Goal: Task Accomplishment & Management: Complete application form

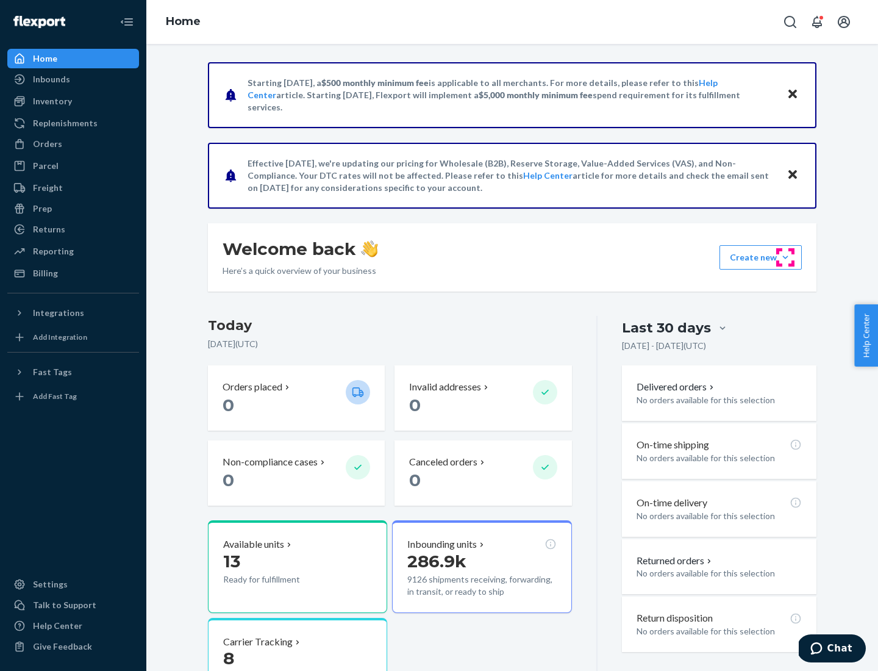
click at [786, 257] on button "Create new Create new inbound Create new order Create new product" at bounding box center [761, 257] width 82 height 24
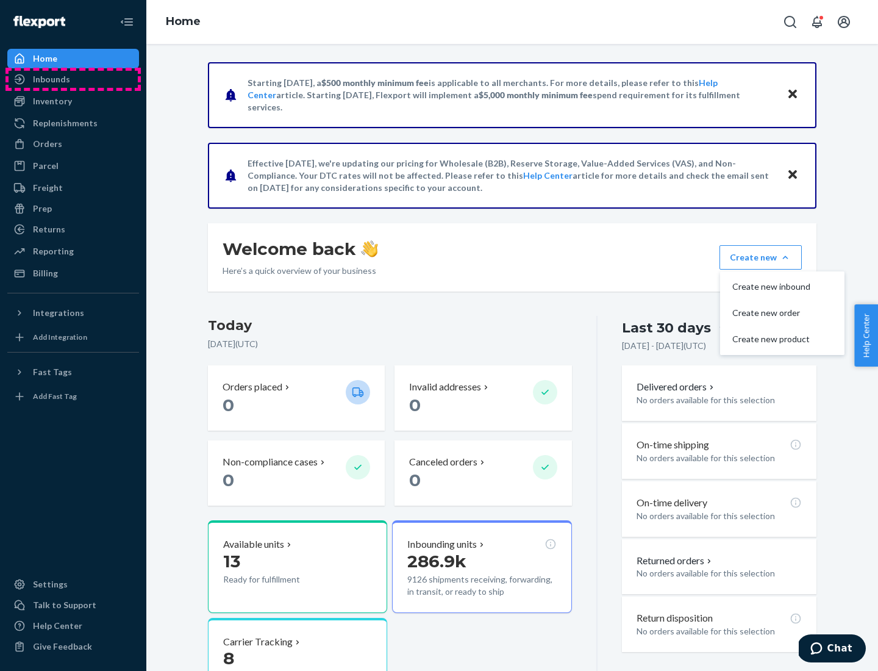
click at [73, 79] on div "Inbounds" at bounding box center [73, 79] width 129 height 17
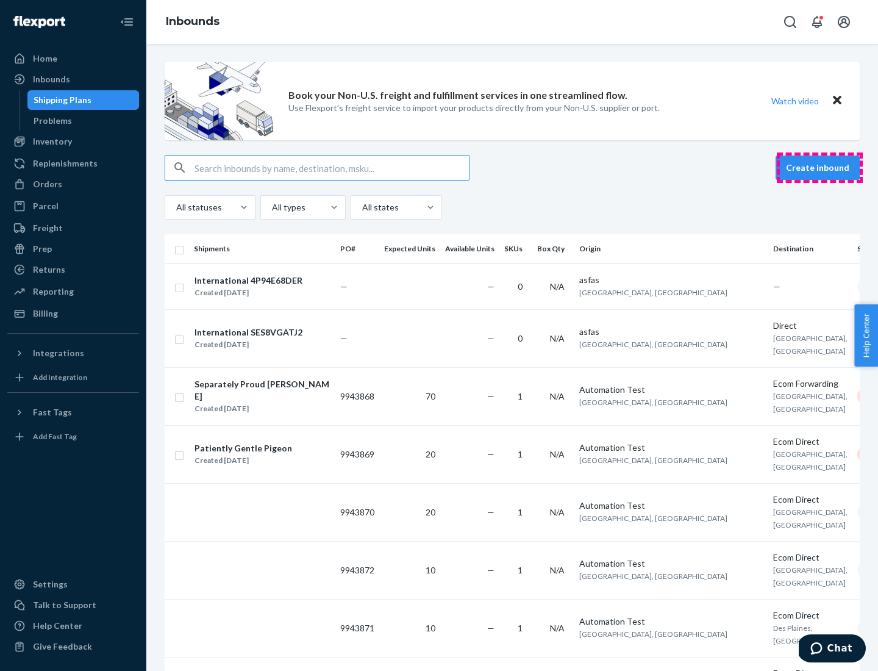
click at [820, 168] on button "Create inbound" at bounding box center [818, 168] width 84 height 24
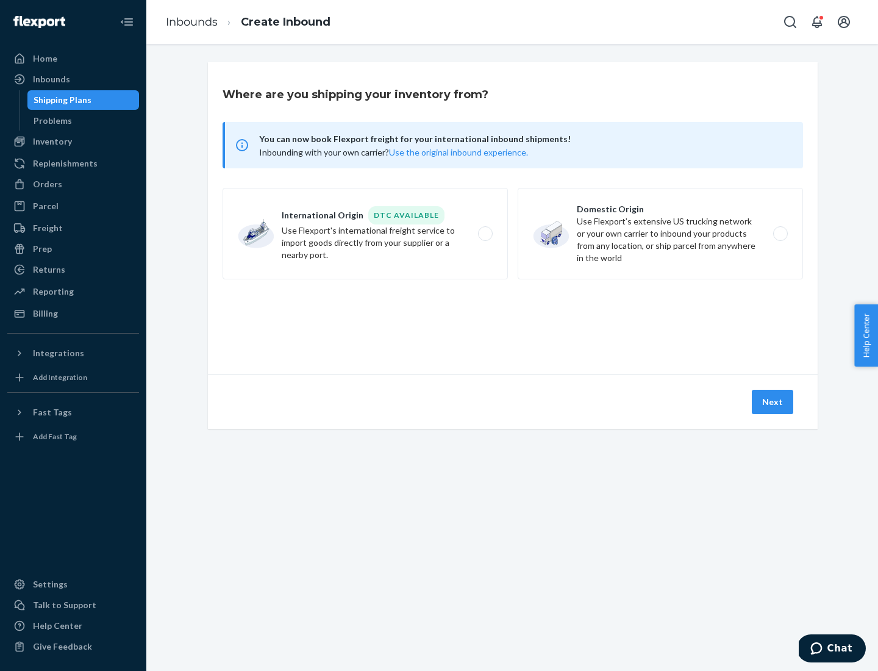
click at [661, 234] on label "Domestic Origin Use Flexport’s extensive US trucking network or your own carrie…" at bounding box center [660, 233] width 285 height 91
click at [780, 234] on input "Domestic Origin Use Flexport’s extensive US trucking network or your own carrie…" at bounding box center [784, 234] width 8 height 8
radio input "true"
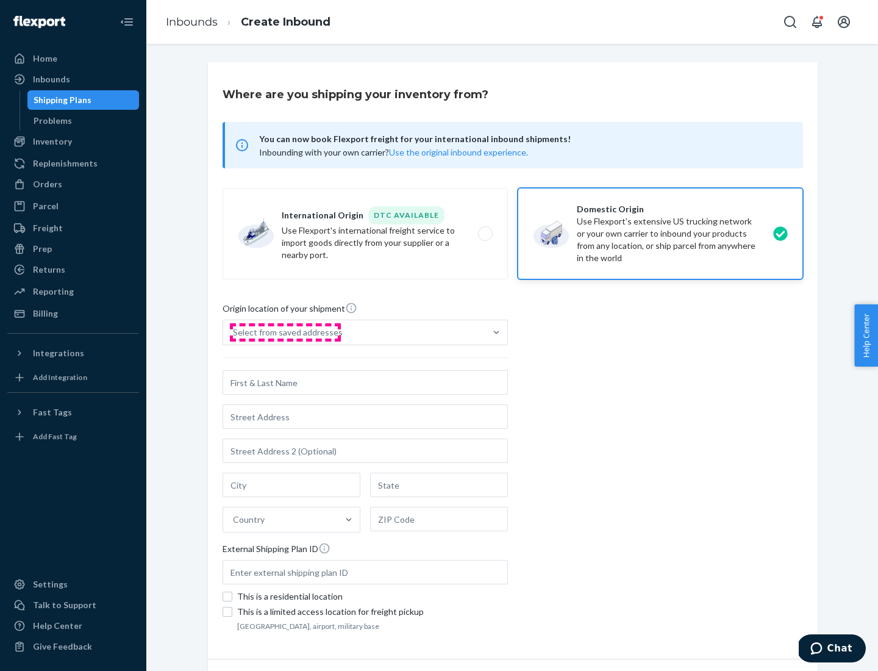
click at [285, 332] on div "Select from saved addresses" at bounding box center [288, 332] width 110 height 12
click at [234, 332] on input "Select from saved addresses" at bounding box center [233, 332] width 1 height 12
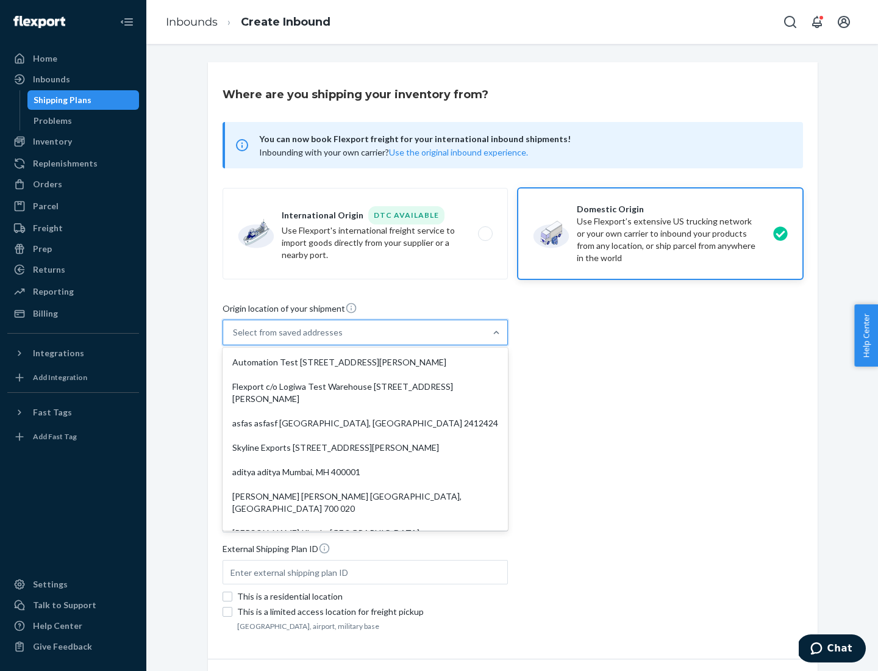
scroll to position [5, 0]
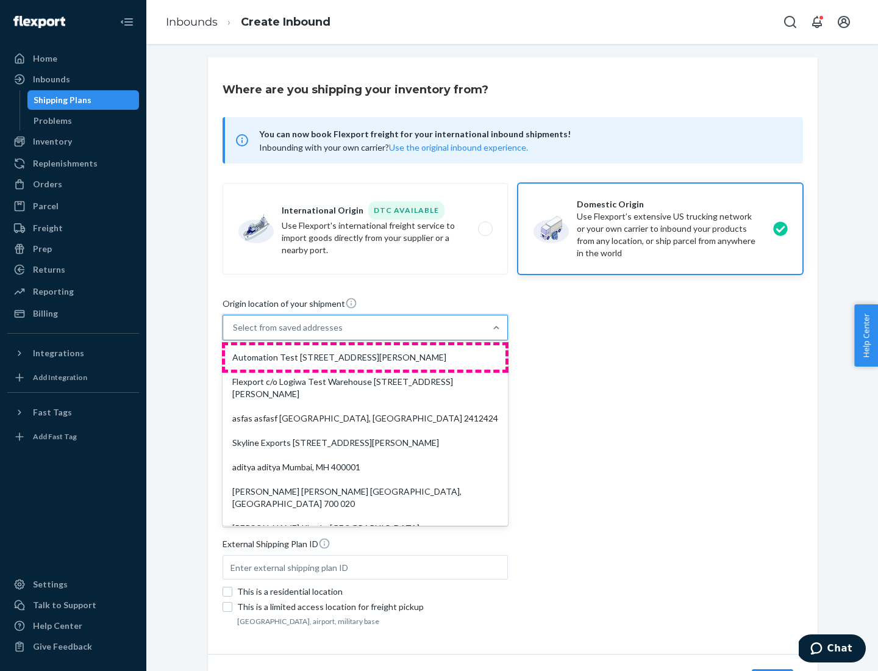
click at [365, 357] on div "Automation Test [STREET_ADDRESS][PERSON_NAME]" at bounding box center [365, 357] width 281 height 24
click at [234, 334] on input "option Automation Test [STREET_ADDRESS][PERSON_NAME]. 9 results available. Use …" at bounding box center [233, 327] width 1 height 12
type input "Automation Test"
type input "9th Floor"
type input "[GEOGRAPHIC_DATA]"
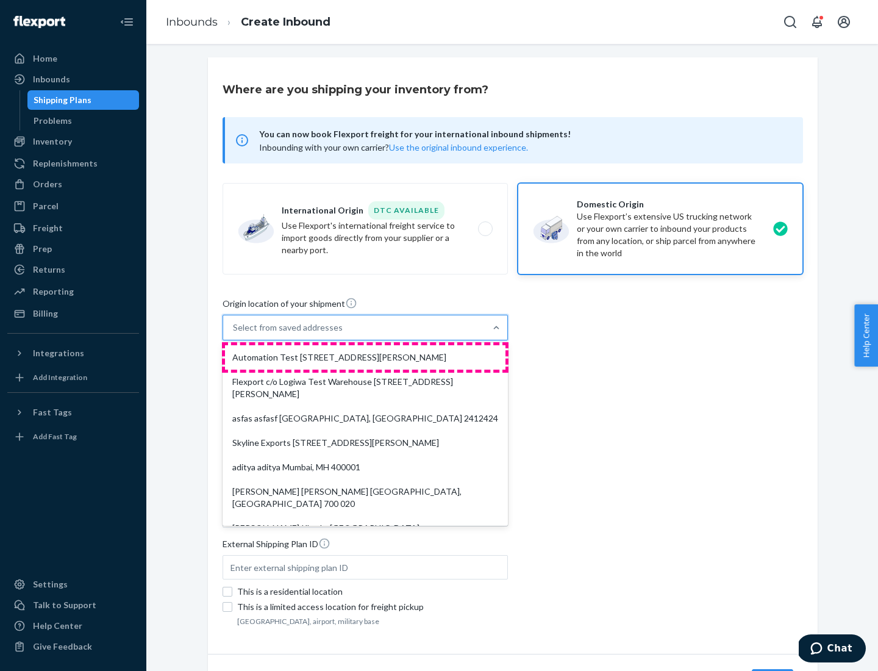
type input "CA"
type input "94104"
type input "[STREET_ADDRESS][PERSON_NAME]"
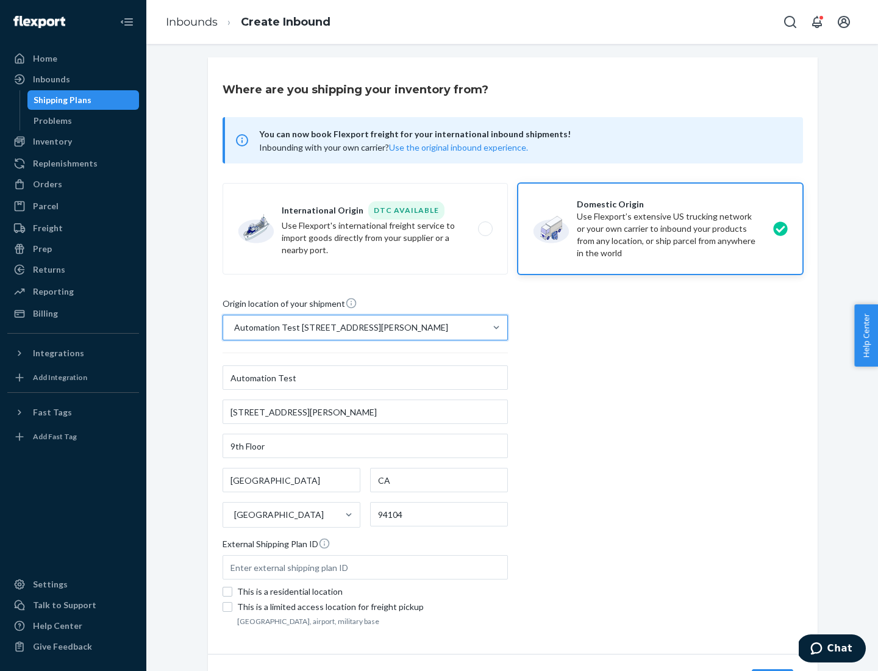
scroll to position [71, 0]
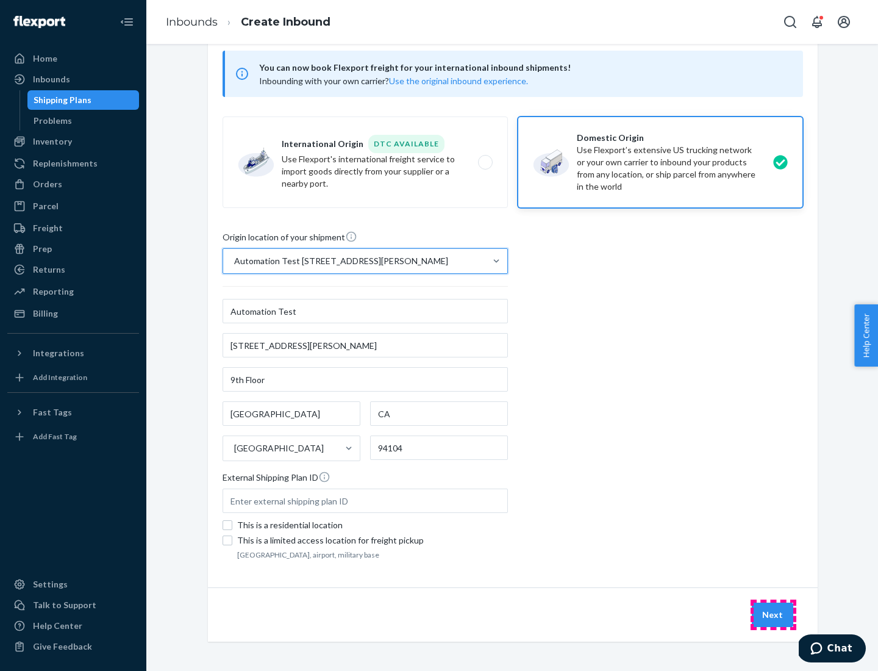
click at [773, 615] on button "Next" at bounding box center [772, 615] width 41 height 24
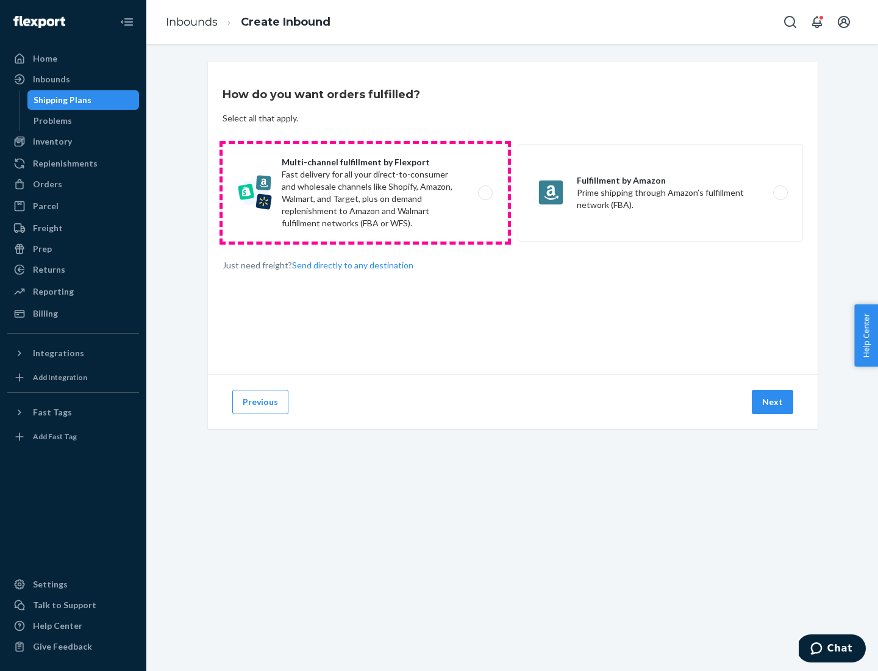
click at [365, 193] on label "Multi-channel fulfillment by Flexport Fast delivery for all your direct-to-cons…" at bounding box center [365, 193] width 285 height 98
click at [485, 193] on input "Multi-channel fulfillment by Flexport Fast delivery for all your direct-to-cons…" at bounding box center [489, 193] width 8 height 8
radio input "true"
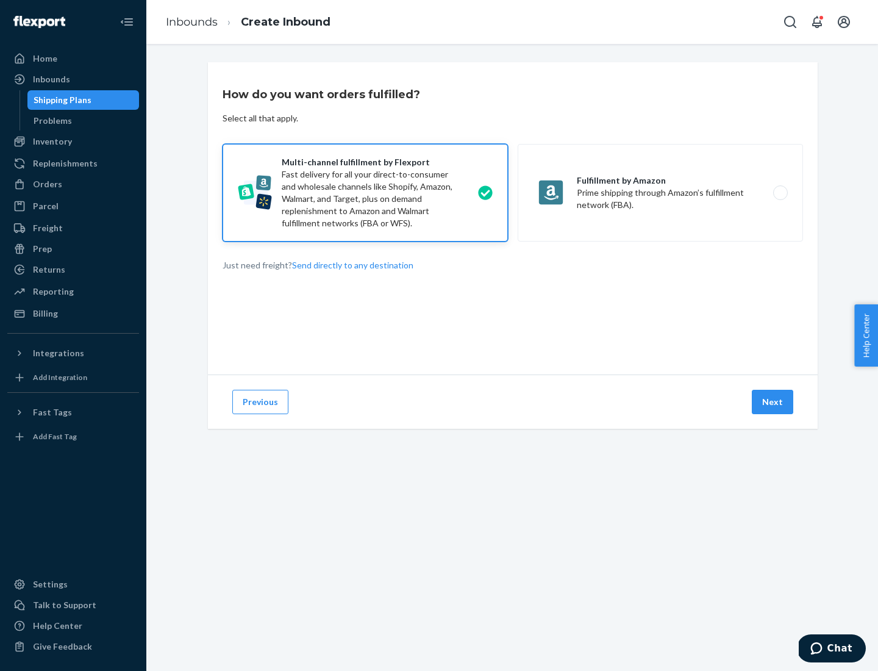
click at [773, 402] on button "Next" at bounding box center [772, 402] width 41 height 24
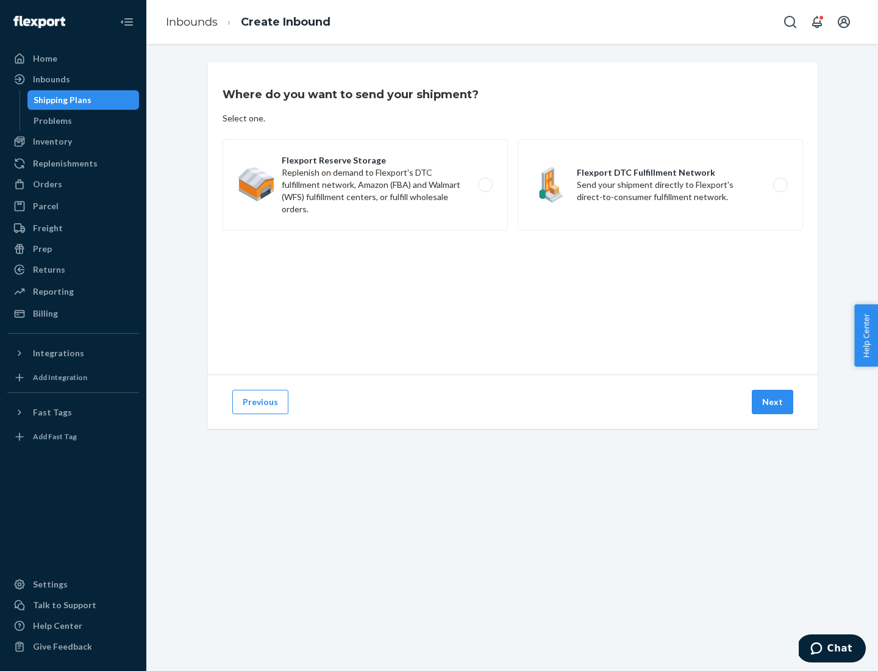
click at [661, 185] on label "Flexport DTC Fulfillment Network Send your shipment directly to Flexport's dire…" at bounding box center [660, 184] width 285 height 91
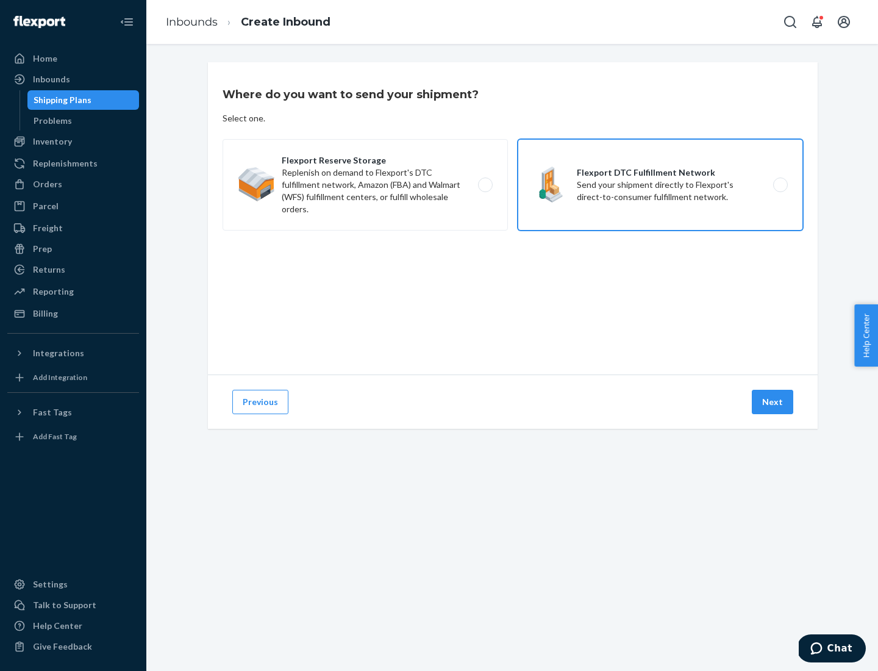
click at [780, 185] on input "Flexport DTC Fulfillment Network Send your shipment directly to Flexport's dire…" at bounding box center [784, 185] width 8 height 8
radio input "true"
click at [773, 402] on button "Next" at bounding box center [772, 402] width 41 height 24
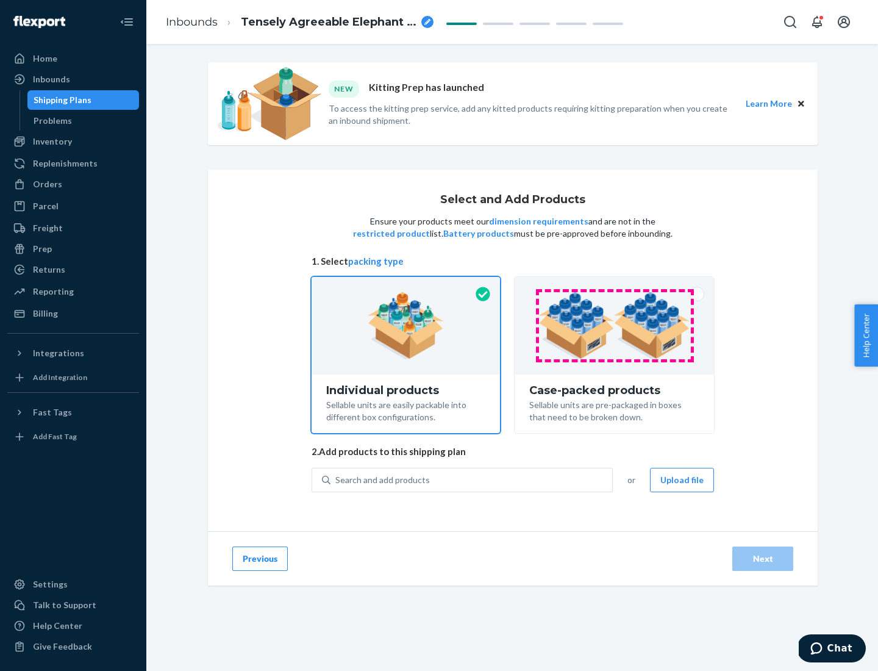
click at [615, 326] on img at bounding box center [615, 325] width 152 height 67
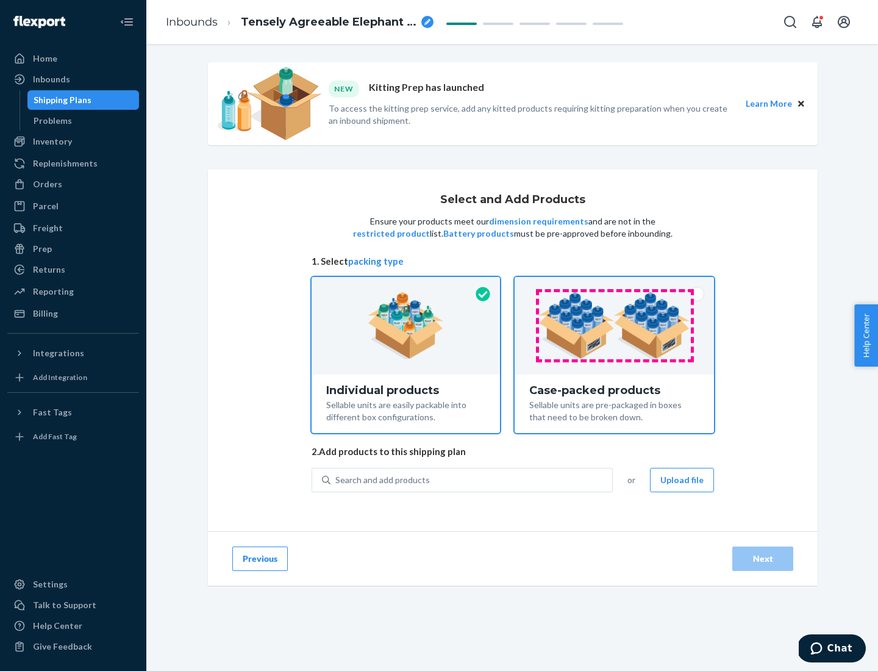
click at [615, 285] on input "Case-packed products Sellable units are pre-packaged in boxes that need to be b…" at bounding box center [615, 281] width 8 height 8
radio input "true"
radio input "false"
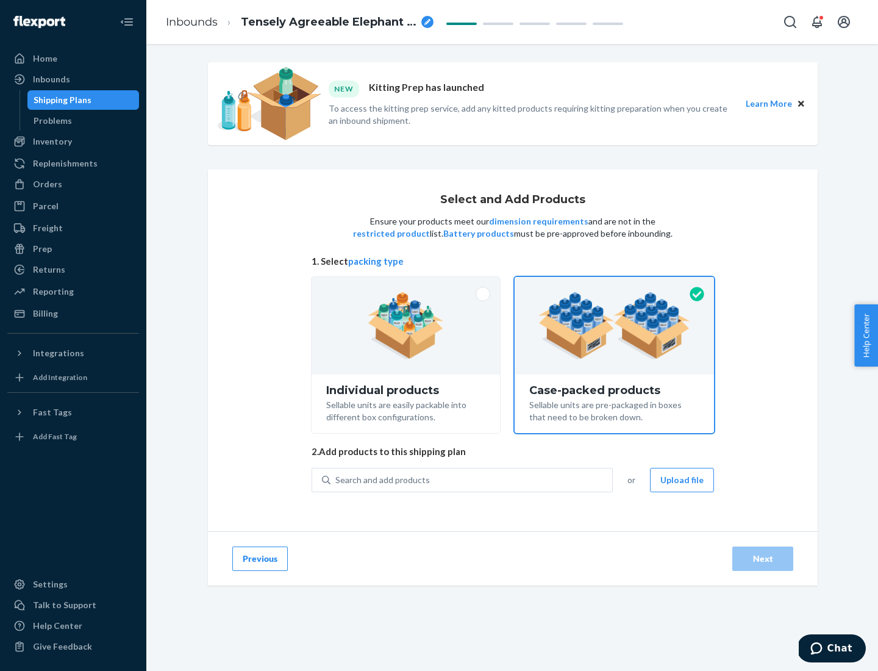
click at [472, 479] on div "Search and add products" at bounding box center [472, 480] width 282 height 22
click at [337, 479] on input "Search and add products" at bounding box center [335, 480] width 1 height 12
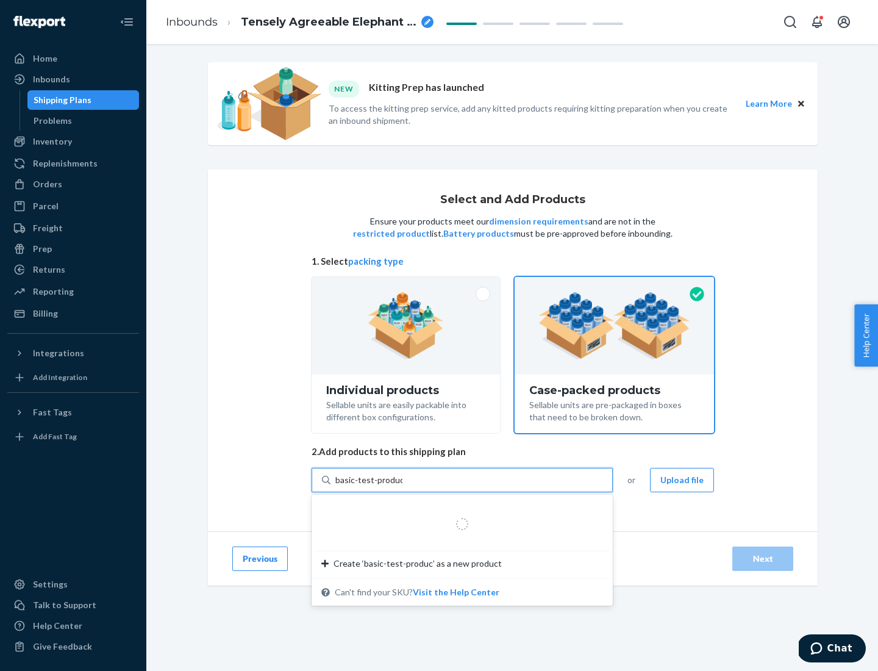
type input "basic-test-product-1"
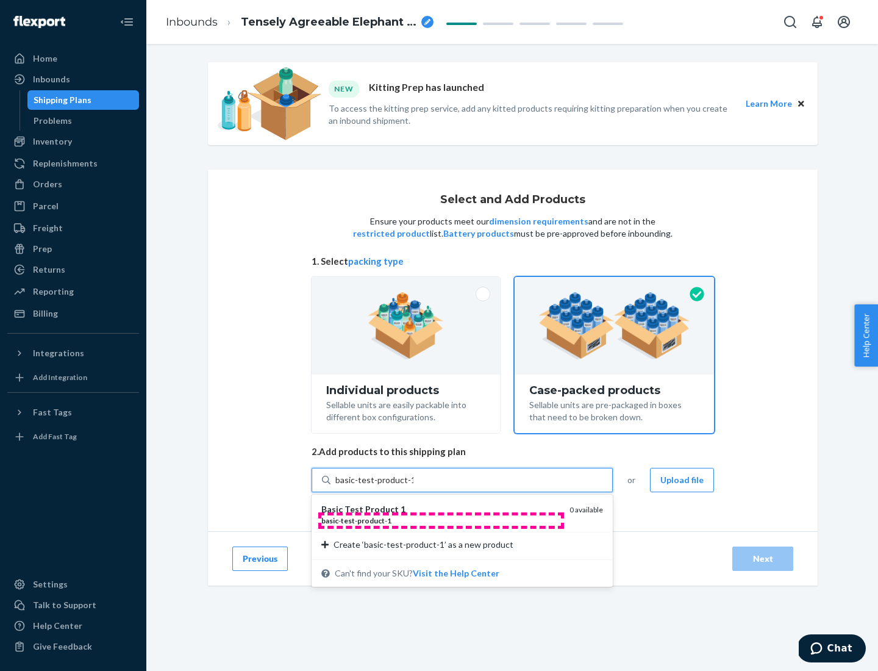
click at [441, 520] on div "basic - test - product - 1" at bounding box center [440, 520] width 239 height 10
click at [414, 486] on input "basic-test-product-1" at bounding box center [374, 480] width 78 height 12
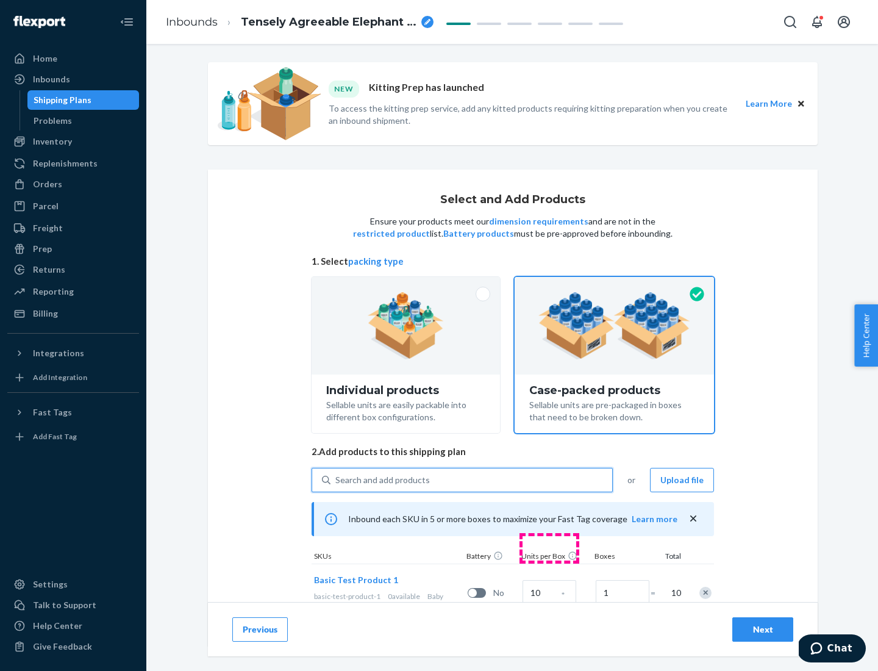
scroll to position [44, 0]
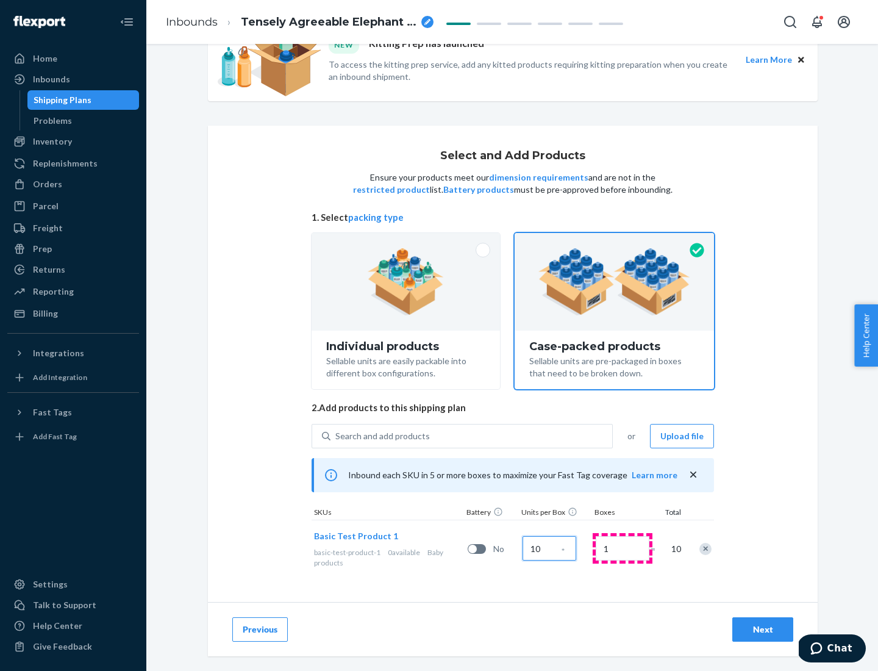
type input "10"
type input "7"
click at [763, 630] on div "Next" at bounding box center [763, 629] width 40 height 12
radio input "true"
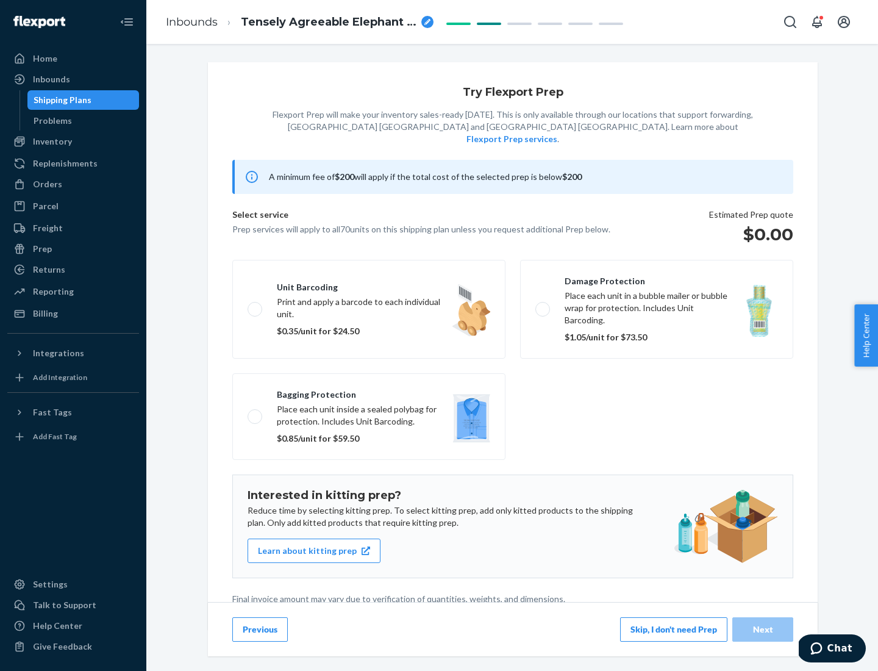
scroll to position [3, 0]
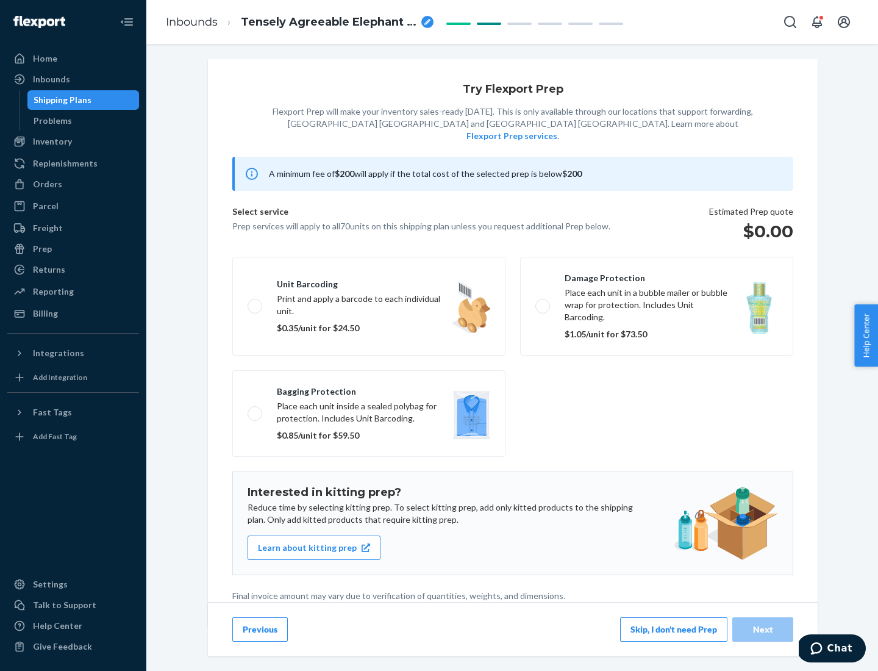
click at [369, 389] on label "Bagging protection Place each unit inside a sealed polybag for protection. Incl…" at bounding box center [368, 413] width 273 height 87
click at [256, 409] on input "Bagging protection Place each unit inside a sealed polybag for protection. Incl…" at bounding box center [252, 413] width 8 height 8
checkbox input "true"
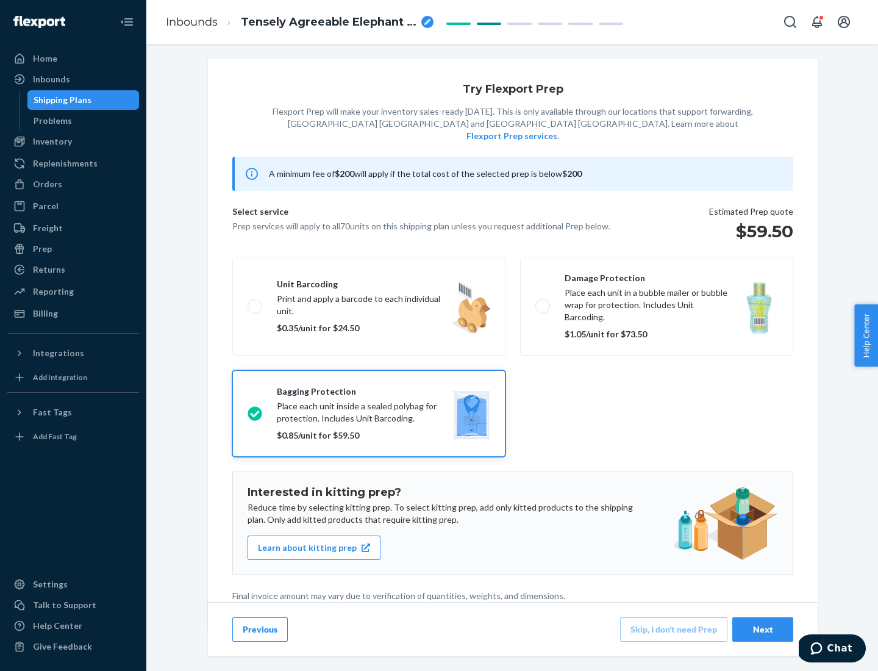
click at [763, 629] on div "Next" at bounding box center [763, 629] width 40 height 12
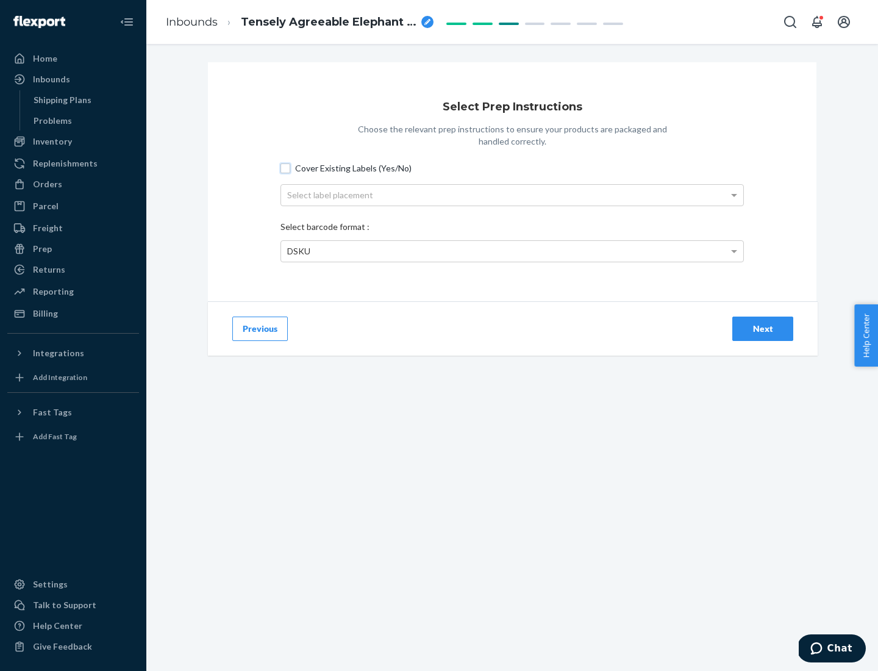
click at [285, 168] on input "Cover Existing Labels (Yes/No)" at bounding box center [286, 168] width 10 height 10
checkbox input "true"
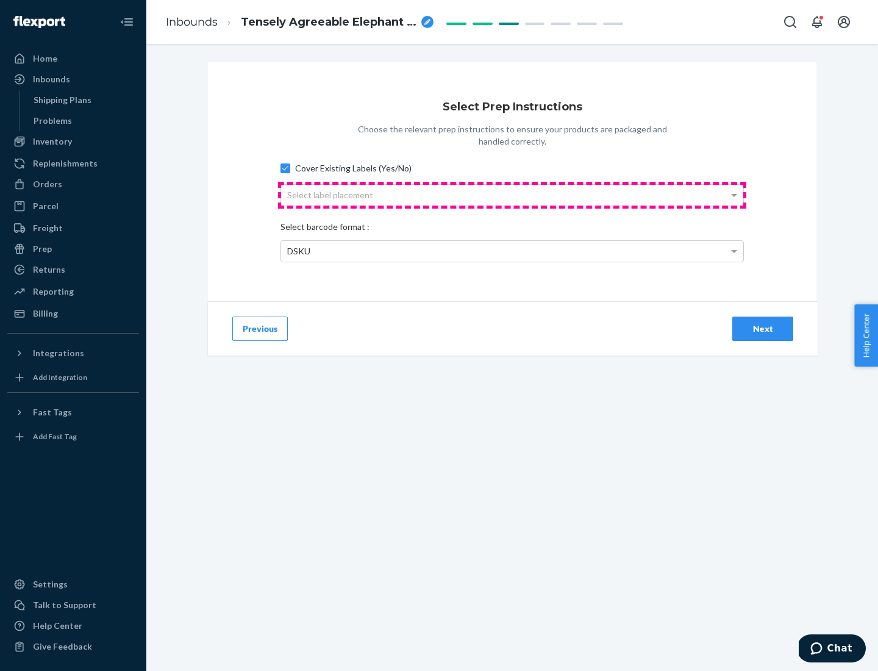
click at [512, 195] on div "Select label placement" at bounding box center [512, 195] width 462 height 21
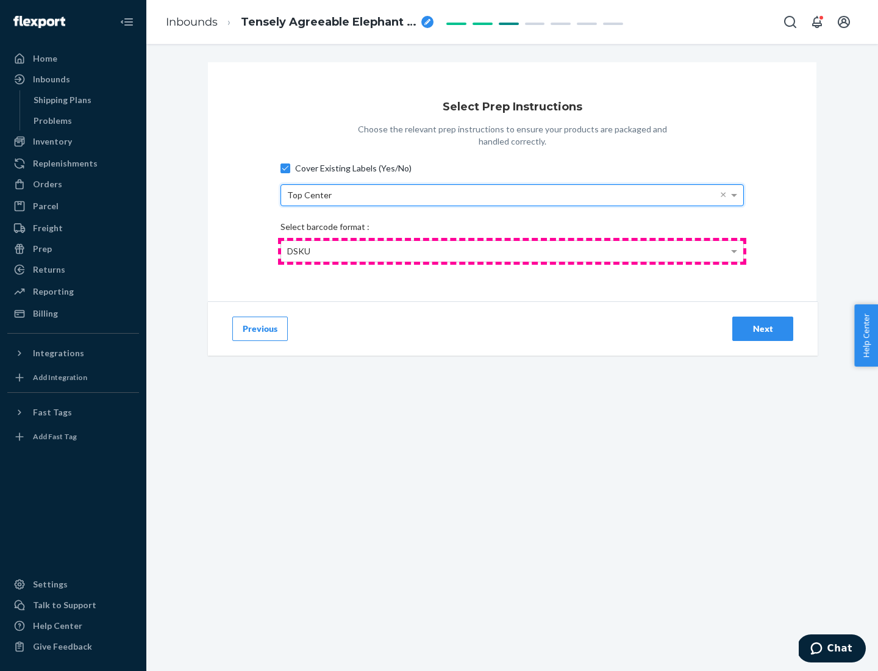
click at [512, 251] on div "DSKU" at bounding box center [512, 251] width 462 height 21
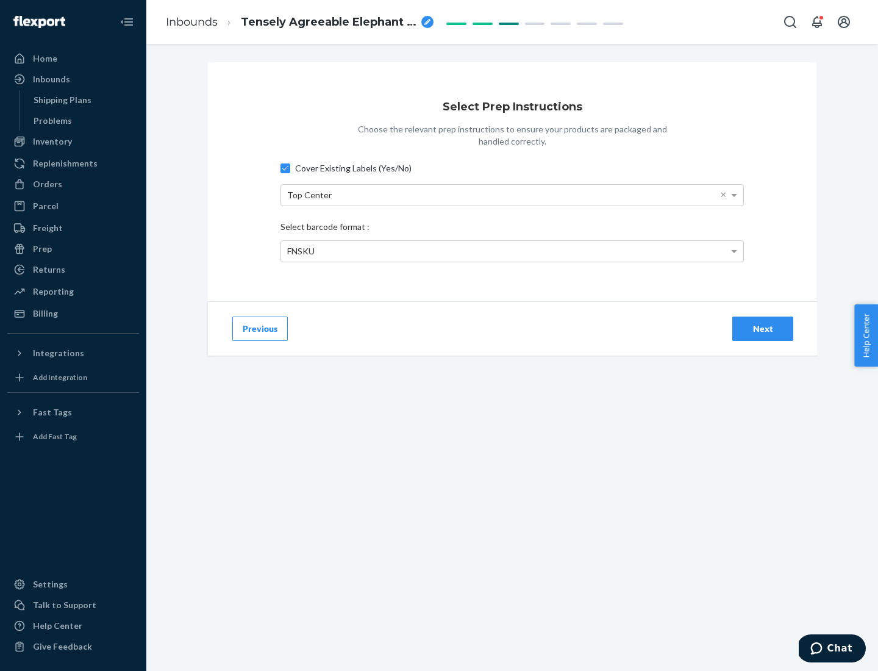
click at [763, 328] on div "Next" at bounding box center [763, 329] width 40 height 12
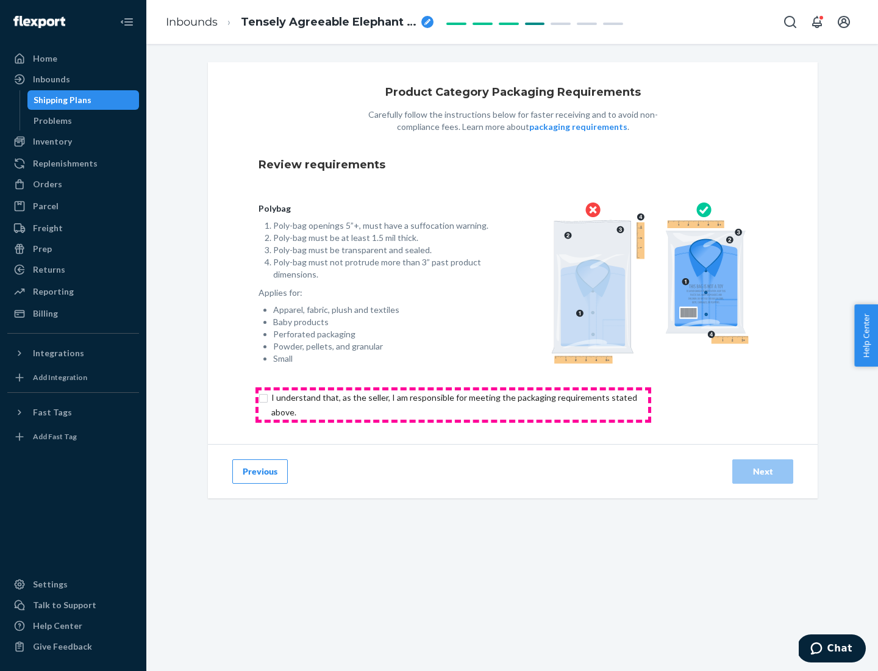
click at [453, 404] on input "checkbox" at bounding box center [462, 404] width 406 height 29
checkbox input "true"
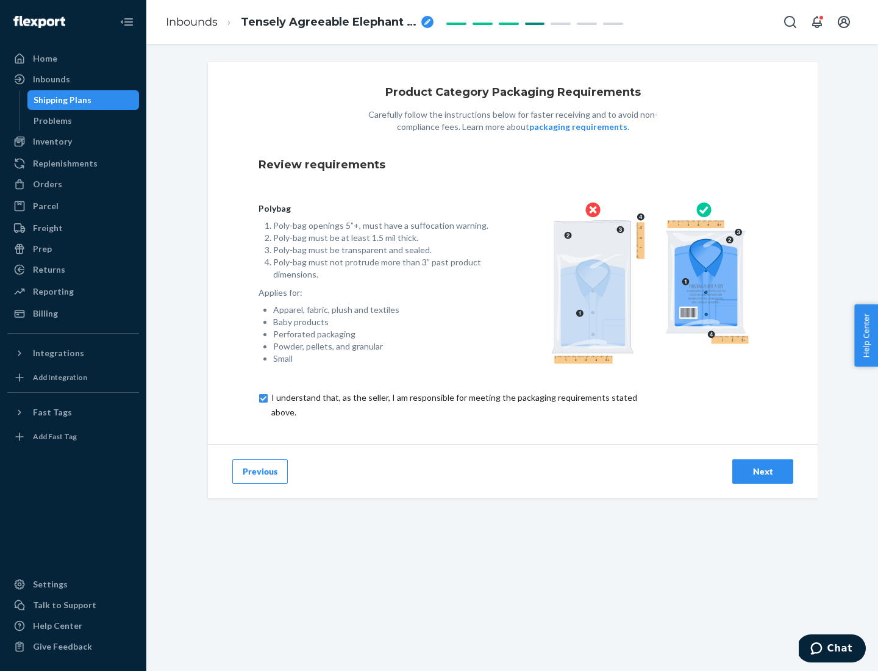
click at [763, 471] on div "Next" at bounding box center [763, 471] width 40 height 12
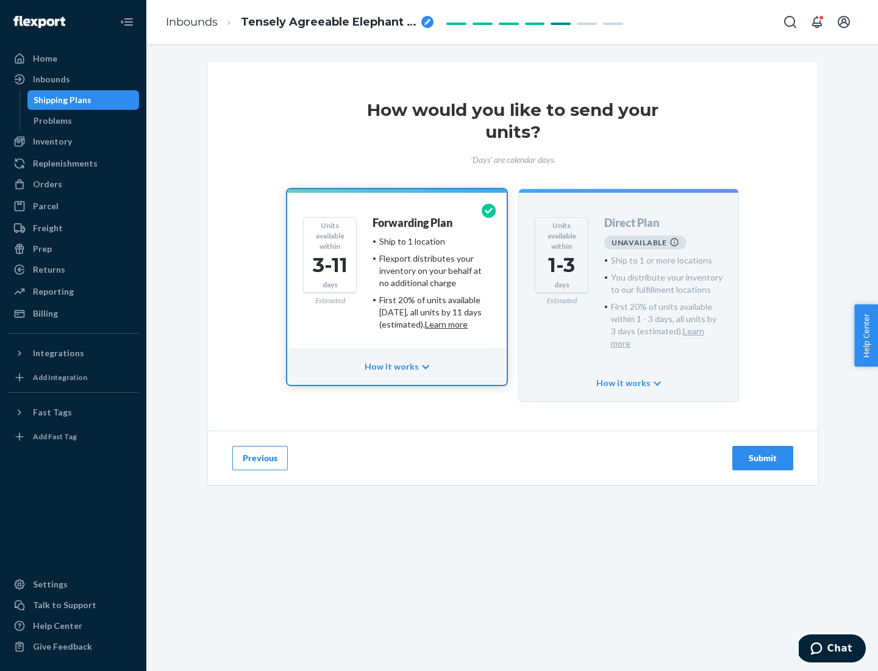
click at [414, 223] on h4 "Forwarding Plan" at bounding box center [413, 223] width 80 height 12
click at [763, 452] on div "Submit" at bounding box center [763, 458] width 40 height 12
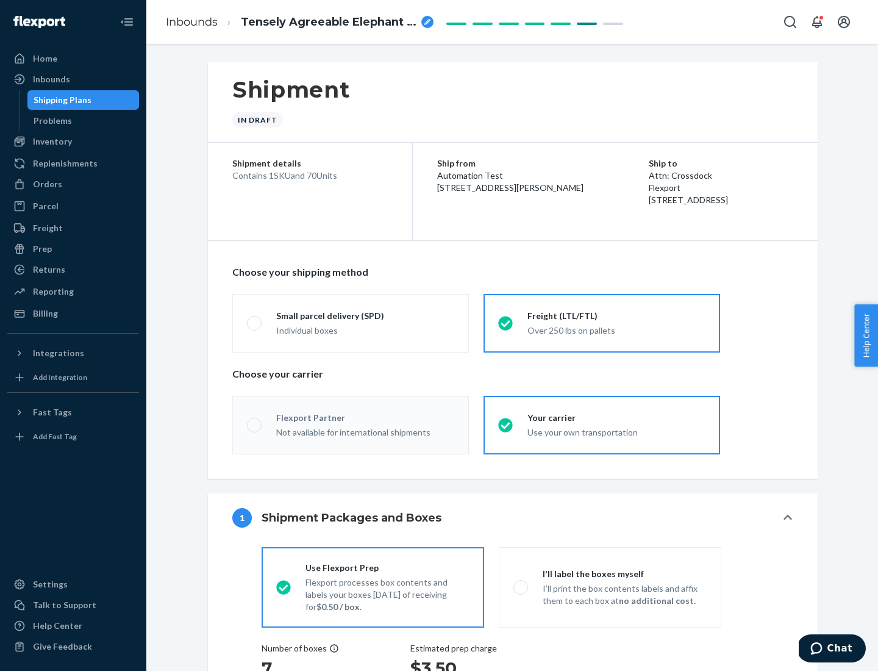
radio input "true"
radio input "false"
radio input "true"
radio input "false"
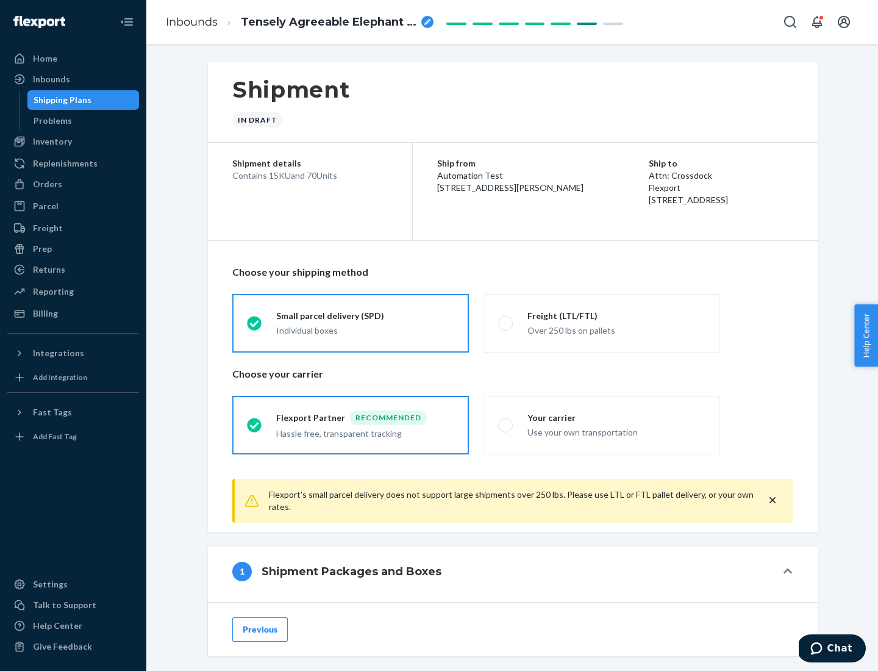
click at [602, 323] on div "Over 250 lbs on pallets" at bounding box center [617, 329] width 178 height 15
click at [506, 323] on input "Freight (LTL/FTL) Over 250 lbs on pallets" at bounding box center [502, 323] width 8 height 8
radio input "true"
radio input "false"
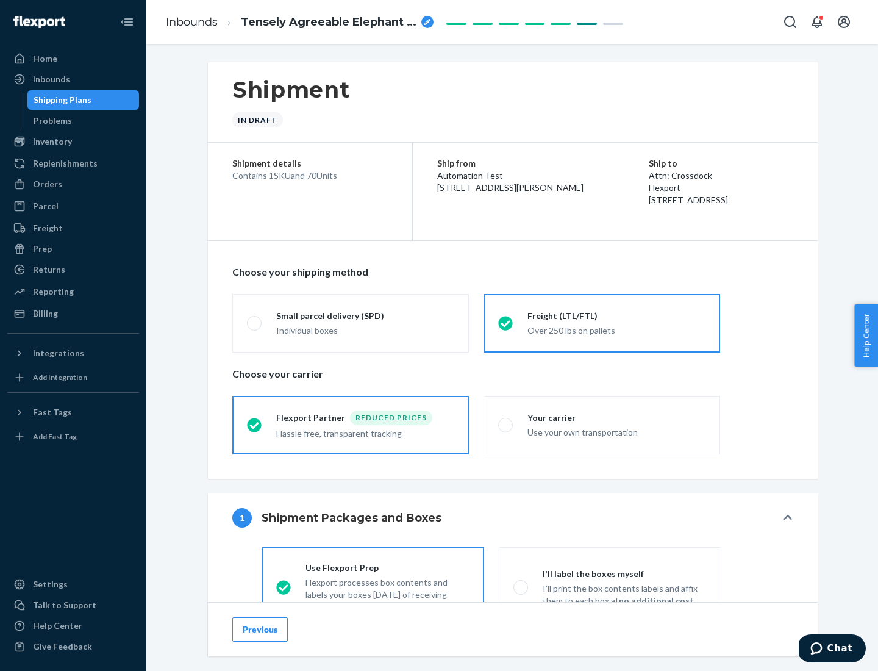
scroll to position [68, 0]
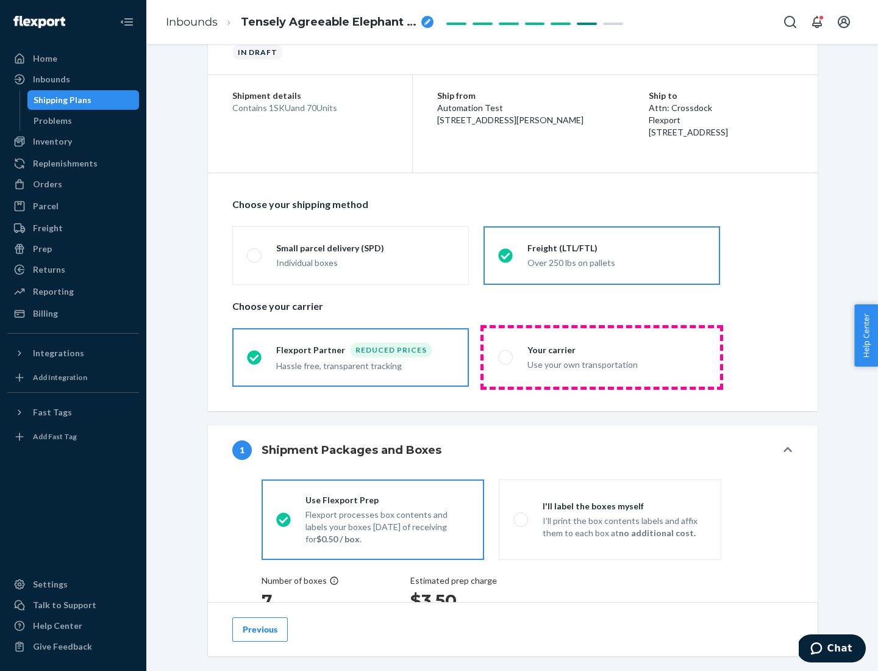
click at [602, 357] on div "Use your own transportation" at bounding box center [617, 363] width 178 height 15
click at [506, 357] on input "Your carrier Use your own transportation" at bounding box center [502, 357] width 8 height 8
radio input "true"
radio input "false"
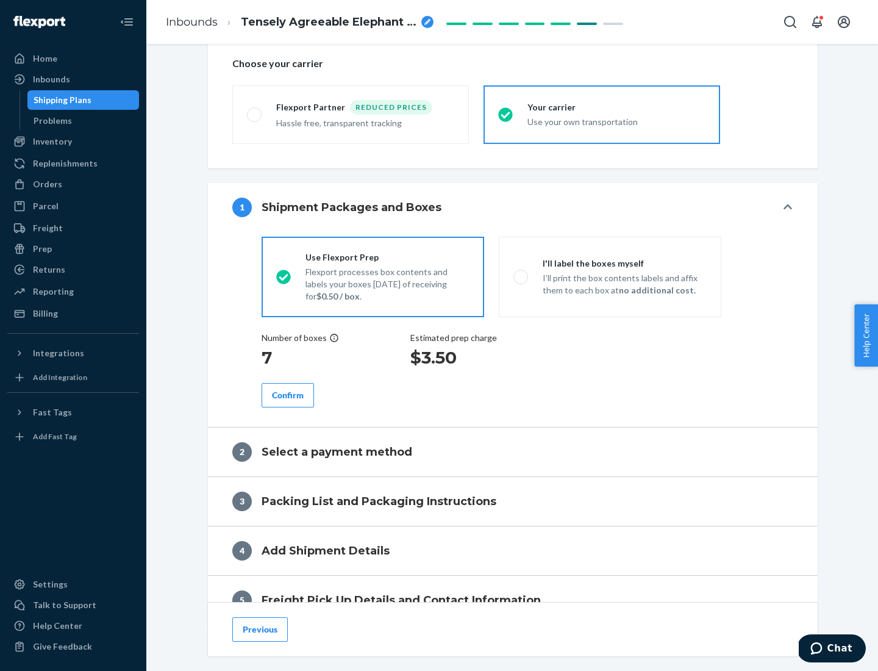
scroll to position [230, 0]
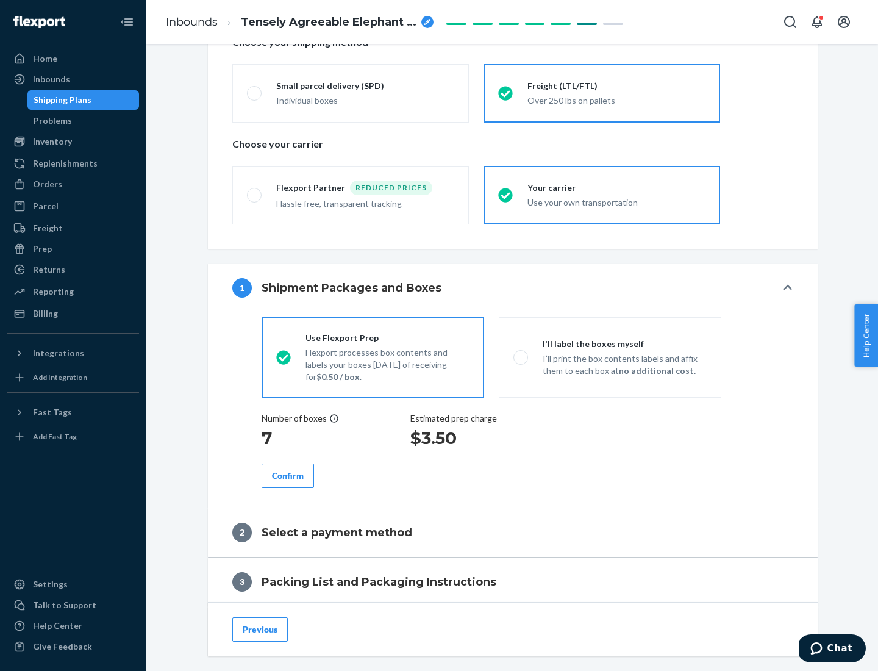
click at [610, 357] on p "I’ll print the box contents labels and affix them to each box at no additional …" at bounding box center [625, 365] width 164 height 24
click at [522, 357] on input "I'll label the boxes myself I’ll print the box contents labels and affix them t…" at bounding box center [518, 357] width 8 height 8
radio input "true"
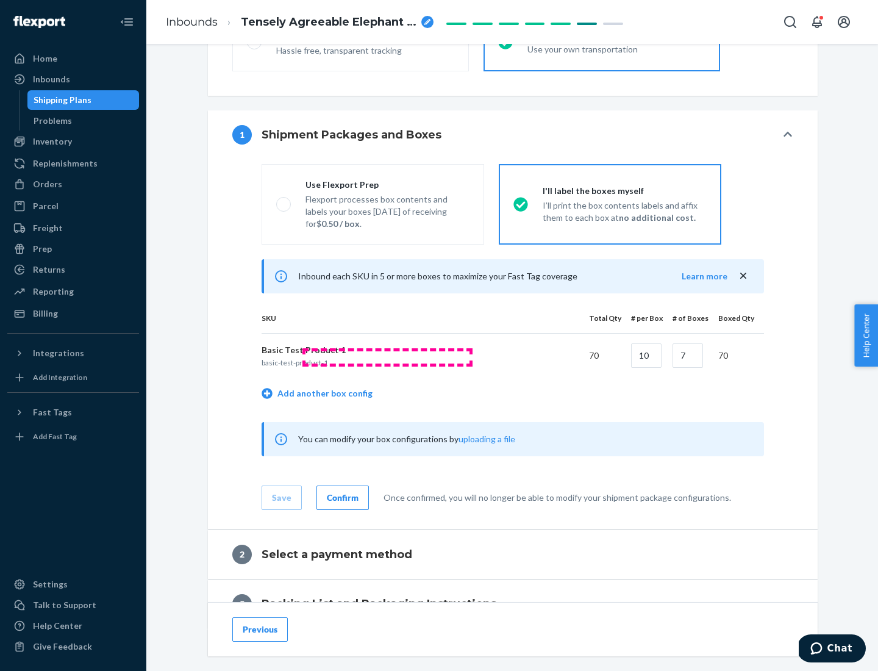
scroll to position [210, 0]
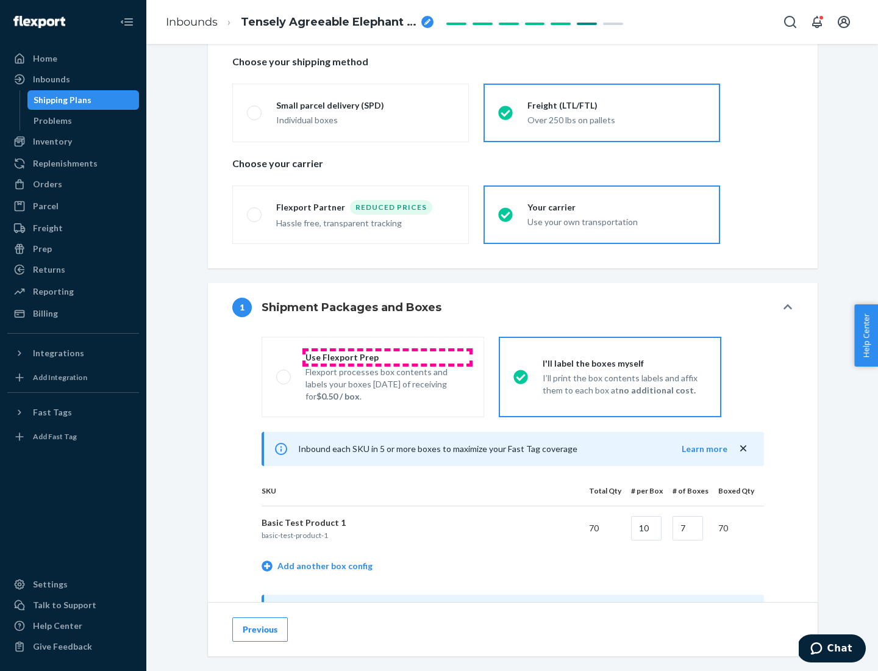
click at [387, 357] on div "Use Flexport Prep" at bounding box center [388, 357] width 164 height 12
click at [284, 373] on input "Use Flexport Prep Flexport processes box contents and labels your boxes [DATE] …" at bounding box center [280, 377] width 8 height 8
radio input "true"
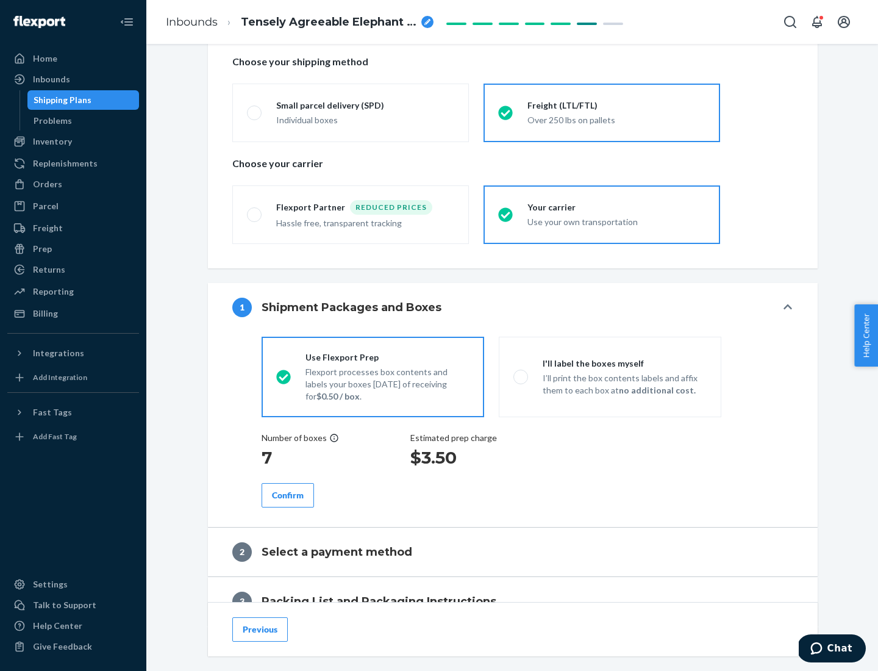
radio input "false"
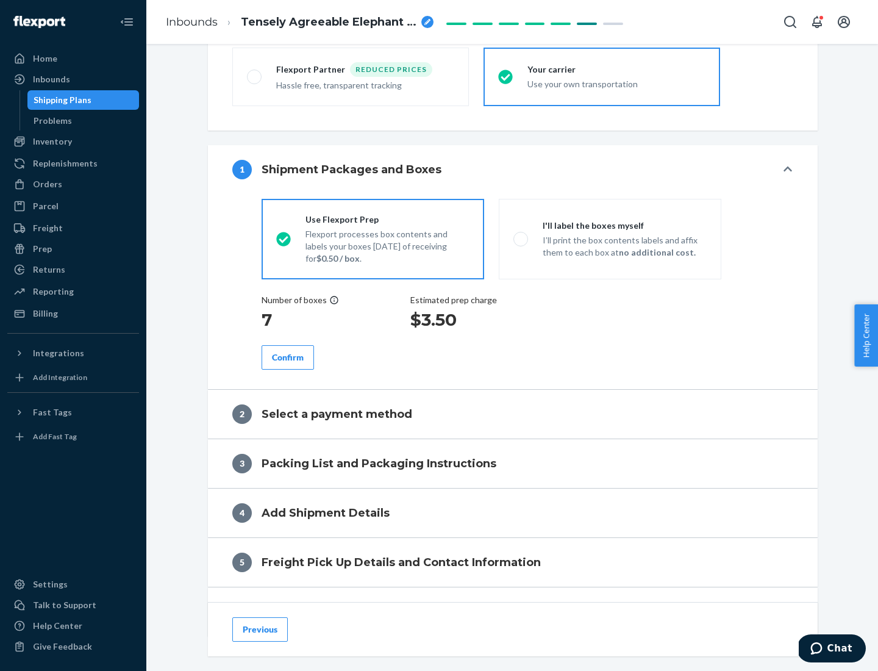
click at [288, 357] on div "Confirm" at bounding box center [288, 357] width 32 height 12
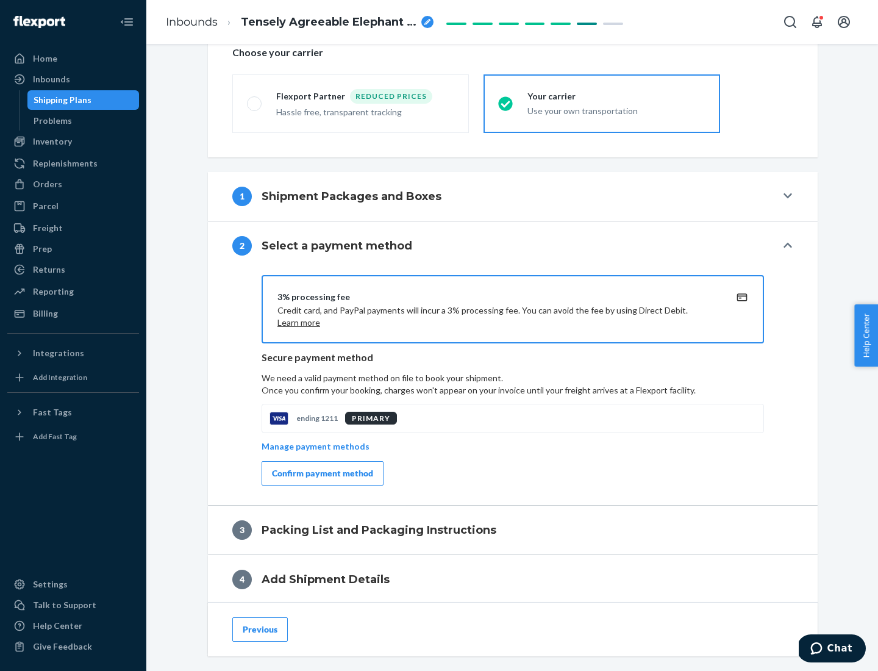
scroll to position [437, 0]
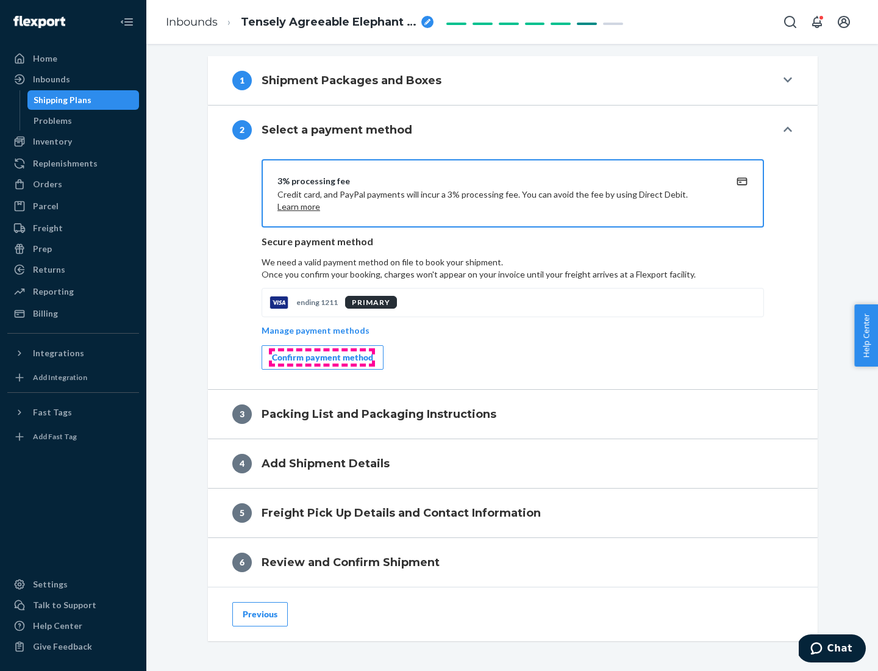
click at [321, 357] on div "Confirm payment method" at bounding box center [322, 357] width 101 height 12
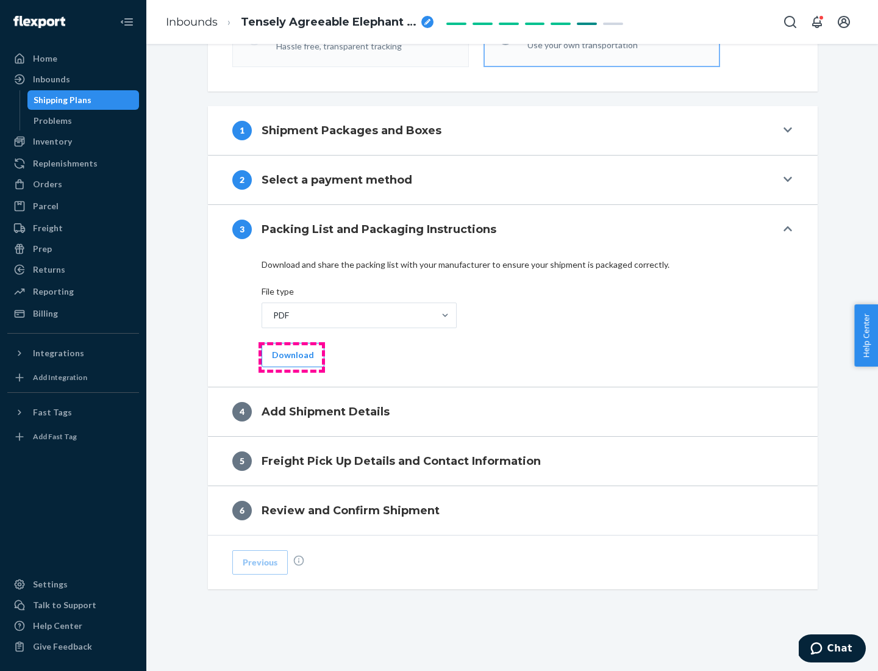
scroll to position [385, 0]
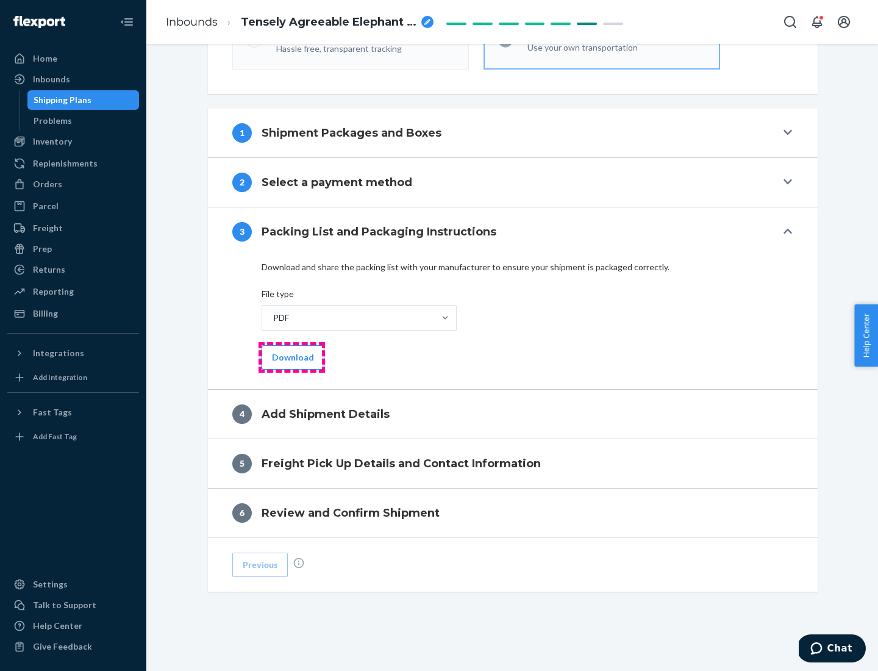
click at [292, 357] on button "Download" at bounding box center [293, 357] width 63 height 24
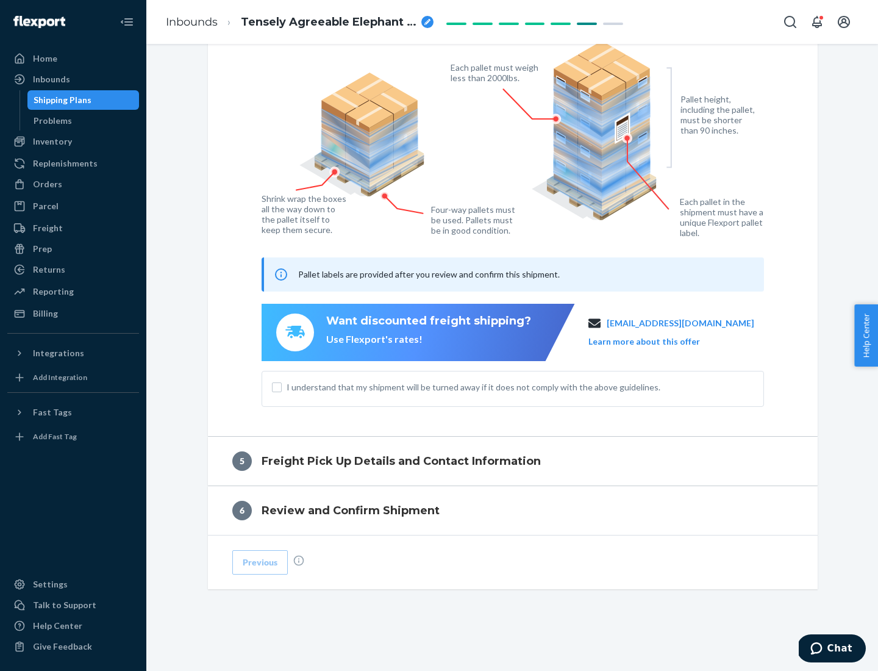
click at [513, 387] on span "I understand that my shipment will be turned away if it does not comply with th…" at bounding box center [520, 387] width 467 height 12
click at [282, 387] on input "I understand that my shipment will be turned away if it does not comply with th…" at bounding box center [277, 387] width 10 height 10
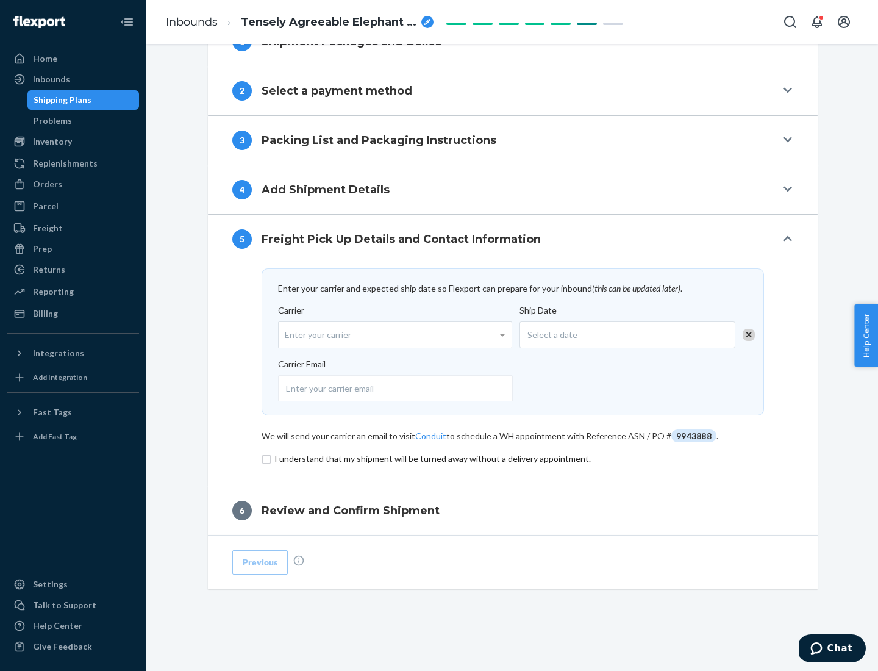
scroll to position [476, 0]
click at [513, 458] on input "checkbox" at bounding box center [513, 458] width 503 height 15
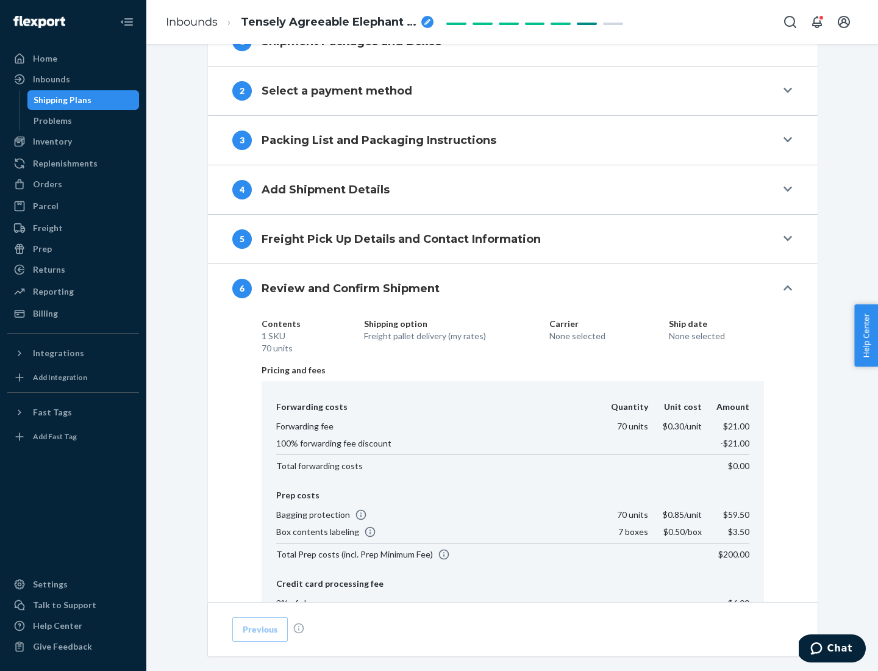
scroll to position [650, 0]
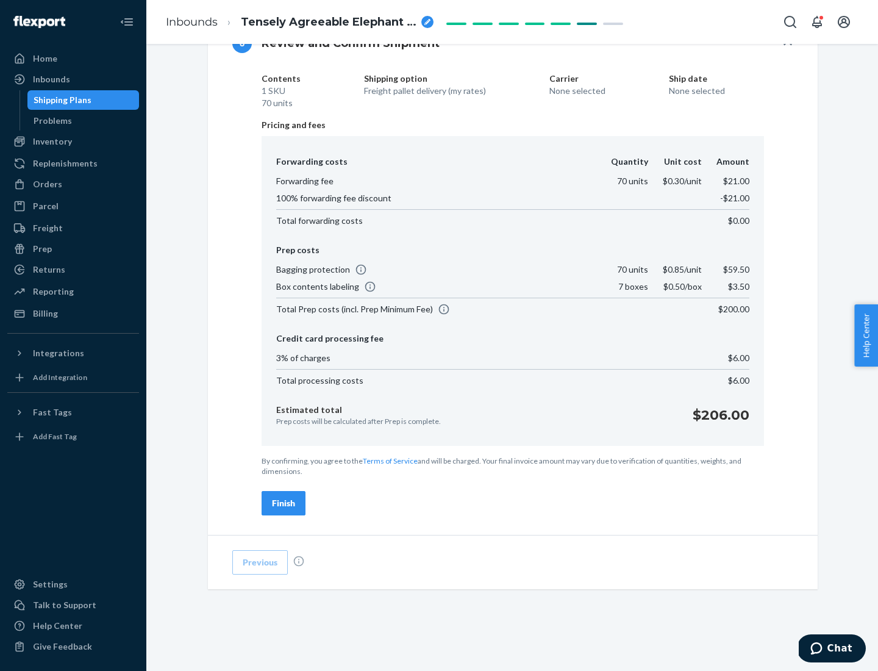
click at [284, 503] on div "Finish" at bounding box center [283, 503] width 23 height 12
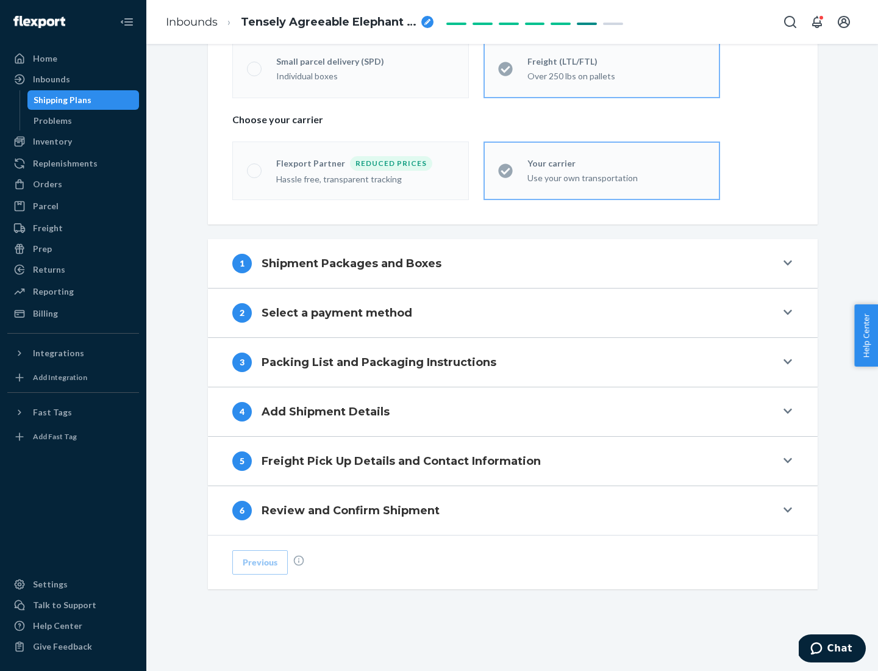
scroll to position [254, 0]
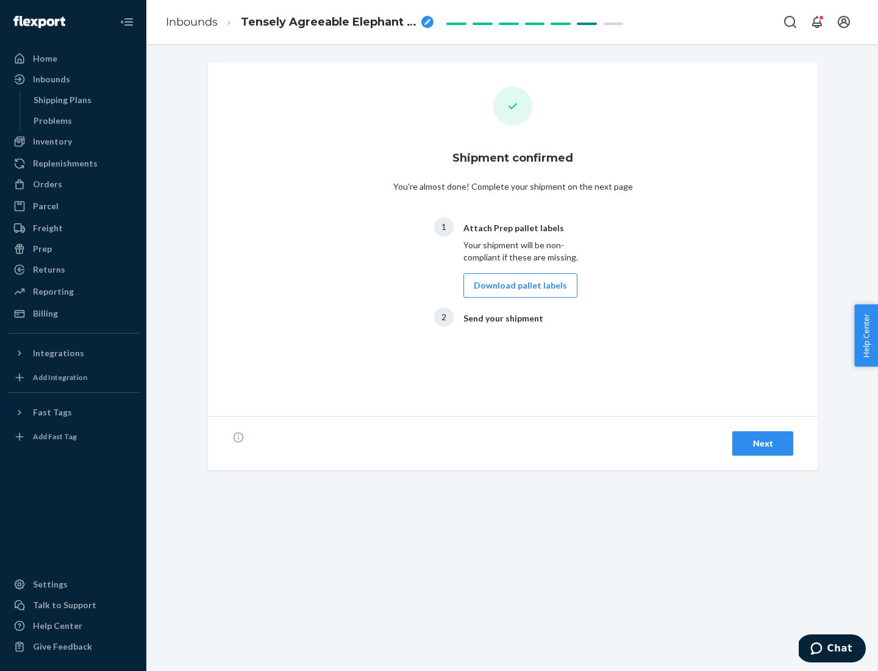
click at [517, 285] on button "Download pallet labels" at bounding box center [521, 285] width 114 height 24
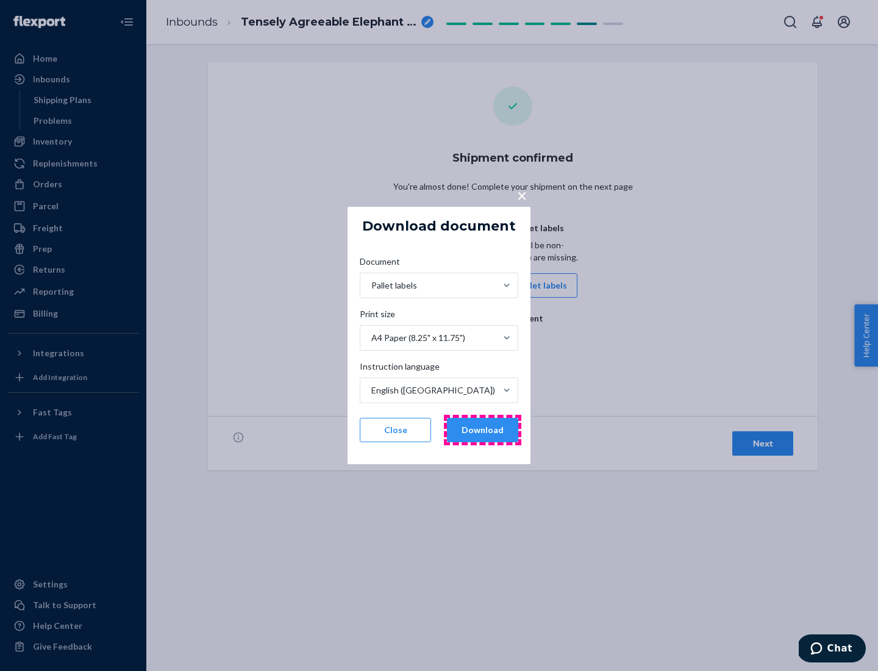
click at [483, 430] on button "Download" at bounding box center [482, 430] width 71 height 24
click at [522, 195] on span "×" at bounding box center [522, 195] width 10 height 21
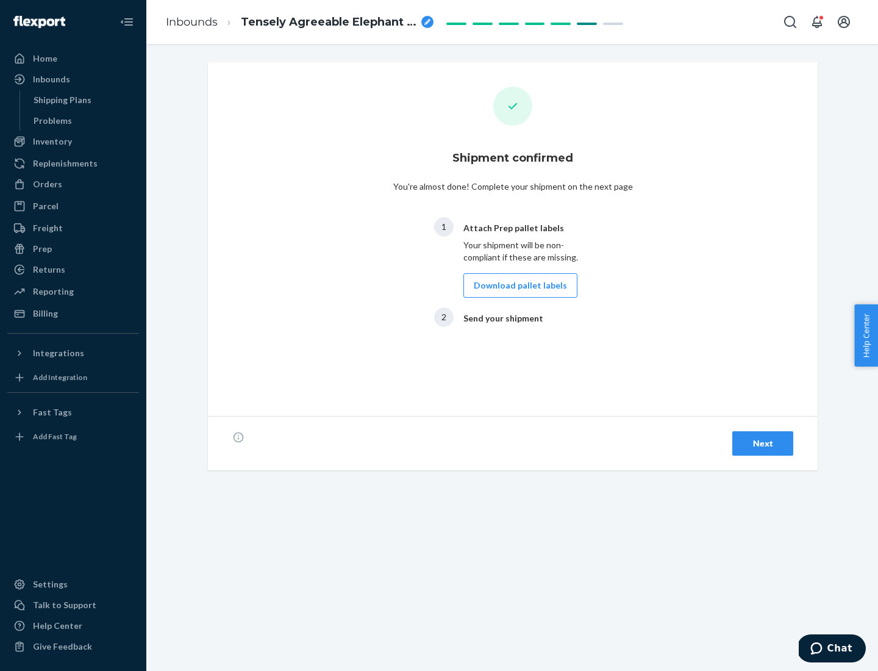
click at [763, 443] on div "Next" at bounding box center [763, 443] width 40 height 12
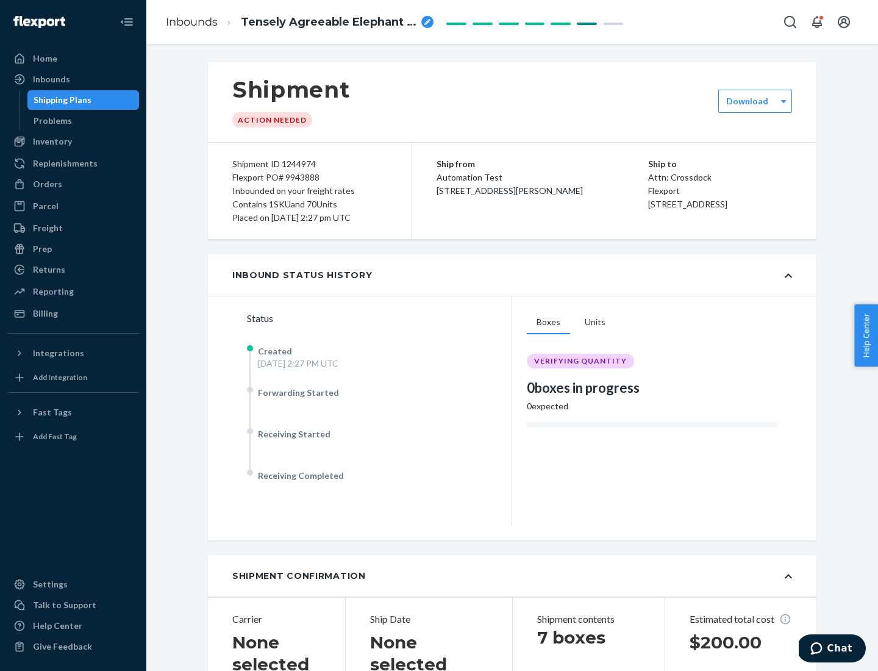
scroll to position [262, 0]
